Goal: Task Accomplishment & Management: Manage account settings

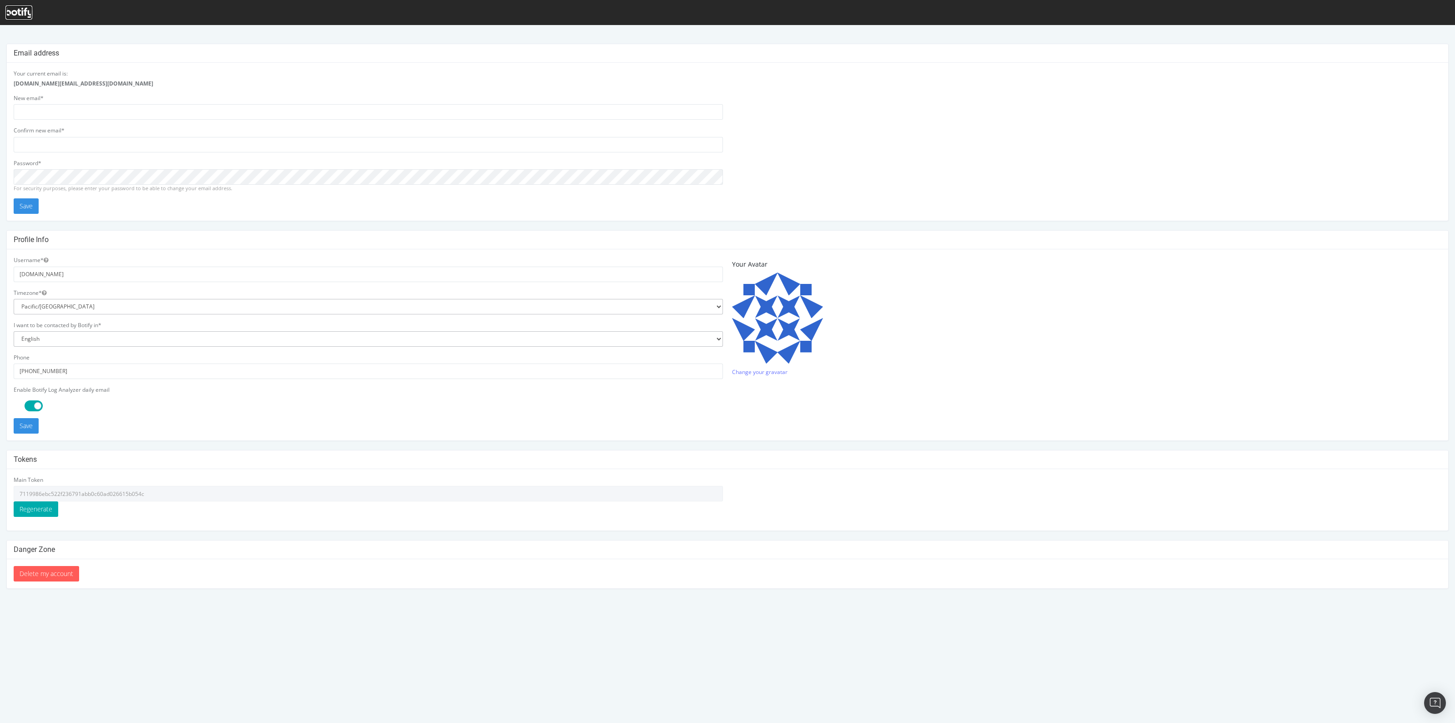
click at [16, 13] on icon at bounding box center [18, 13] width 27 height 10
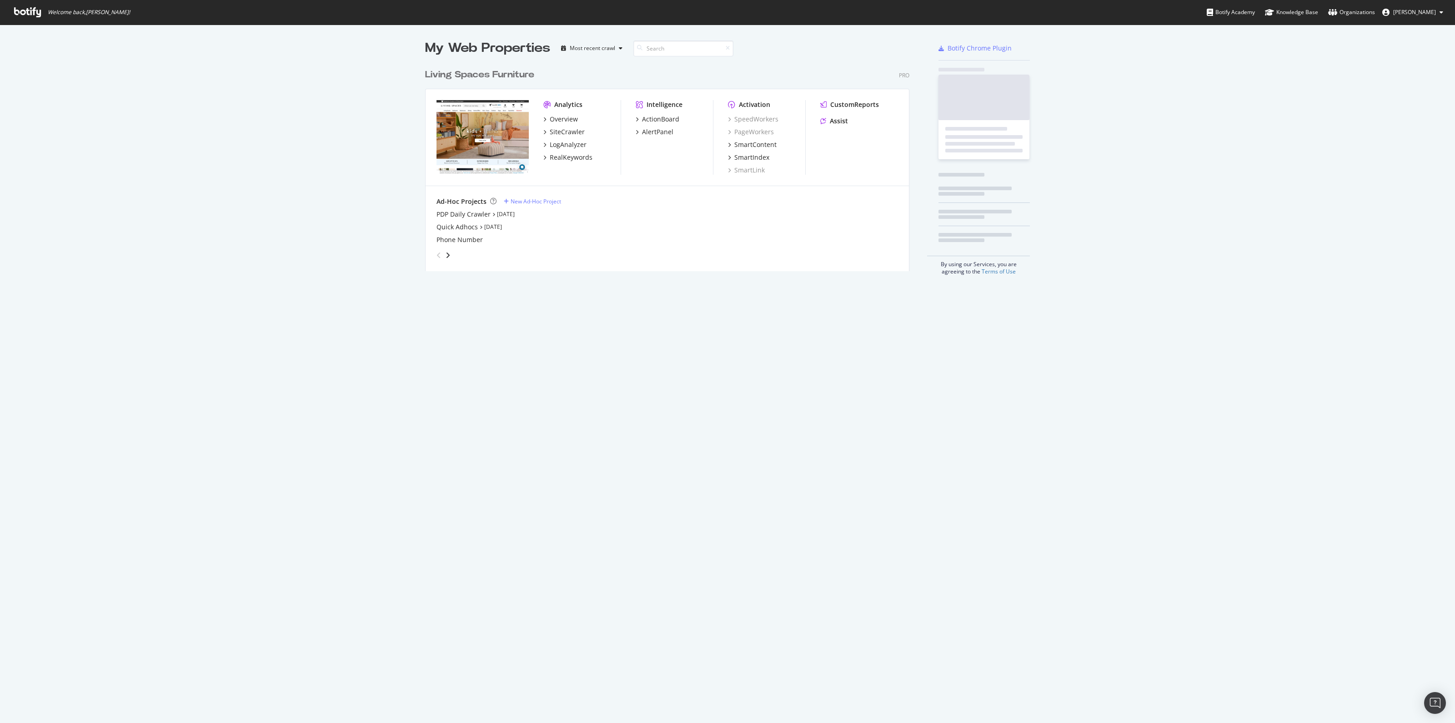
scroll to position [205, 483]
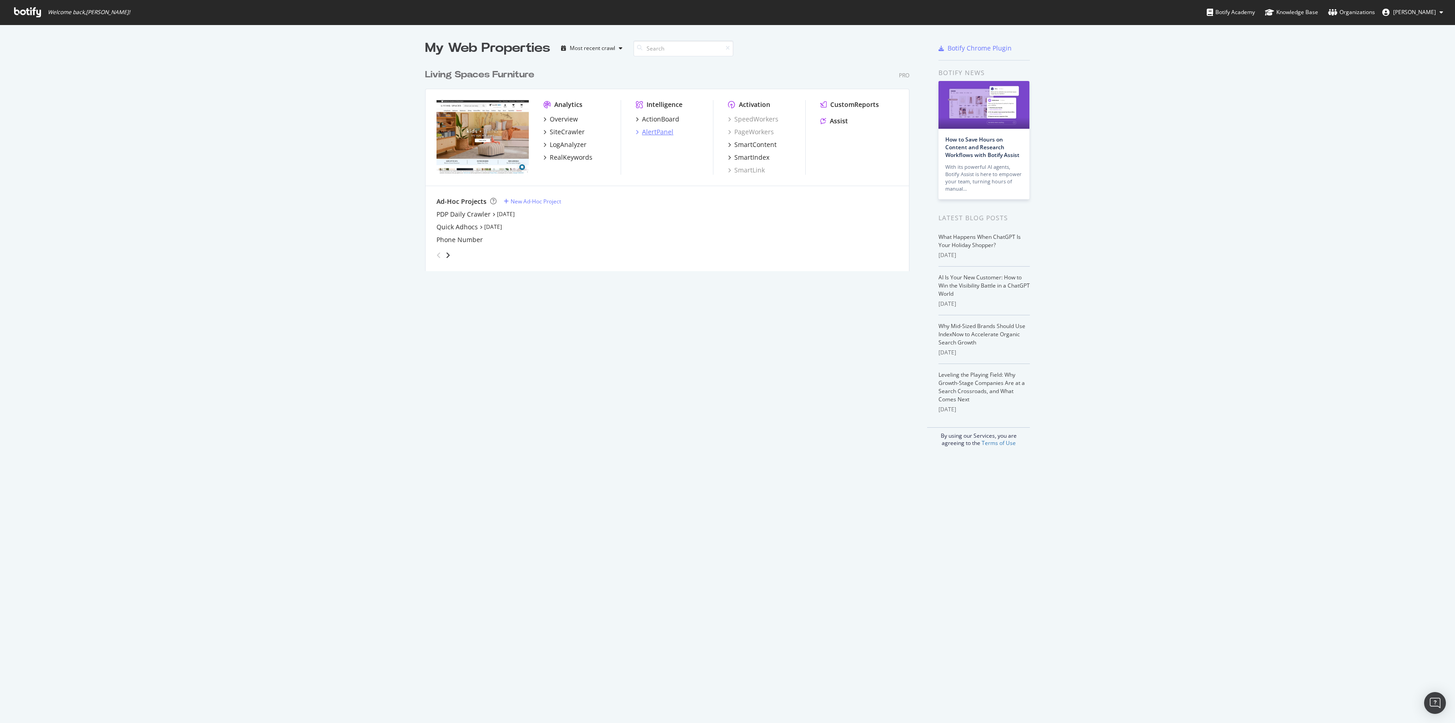
click at [665, 127] on div "AlertPanel" at bounding box center [657, 131] width 31 height 9
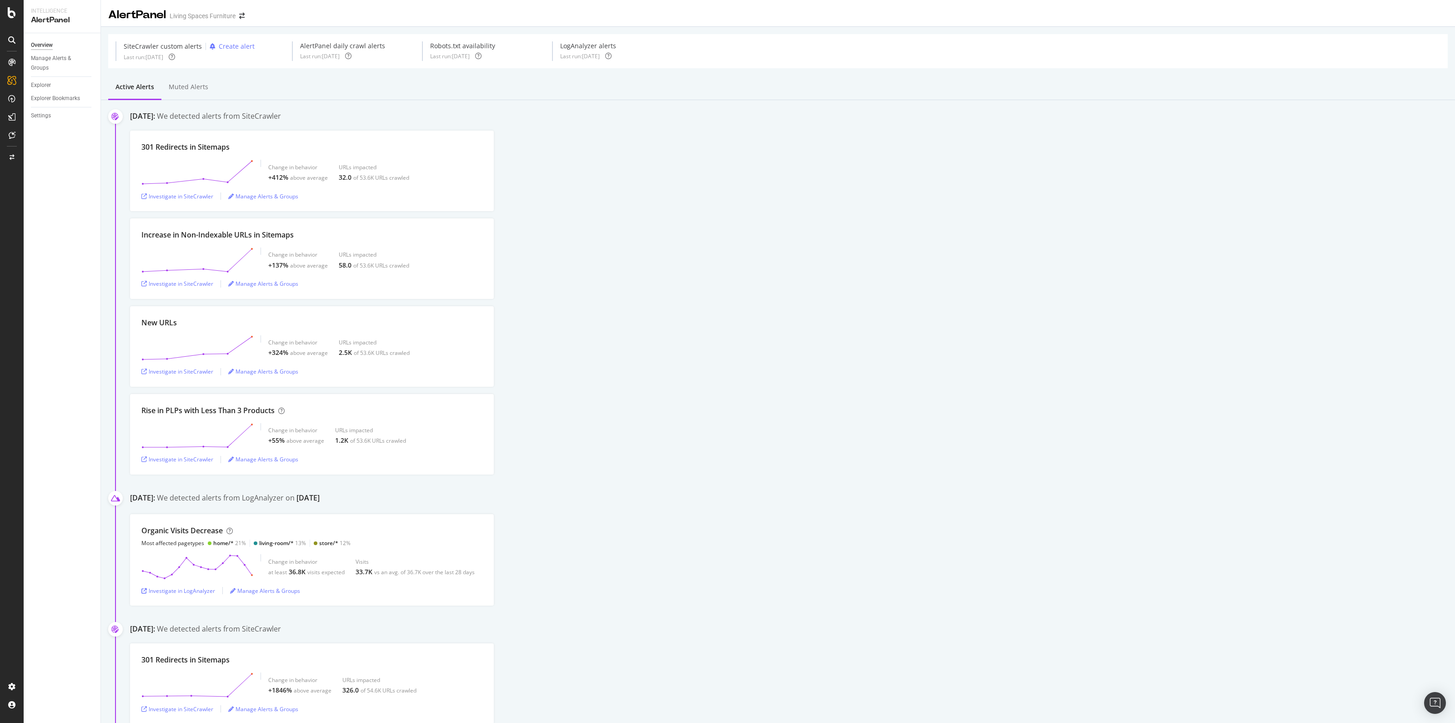
click at [653, 321] on div "New URLs Change in behavior +324% above average URLs impacted 2.5K of 53.6K URL…" at bounding box center [792, 346] width 1325 height 81
click at [54, 57] on div "Manage Alerts & Groups" at bounding box center [58, 63] width 55 height 19
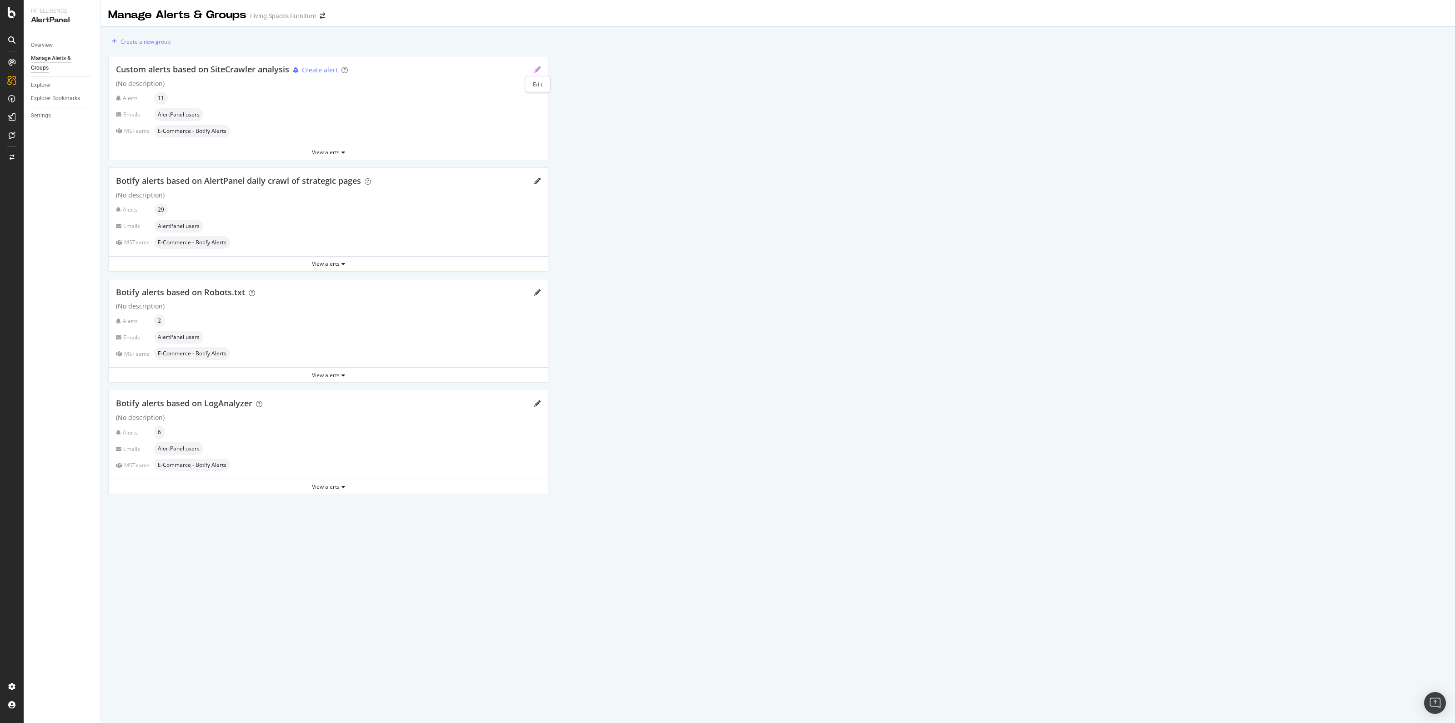
click at [537, 67] on icon "pencil" at bounding box center [537, 69] width 6 height 6
